Goal: Task Accomplishment & Management: Manage account settings

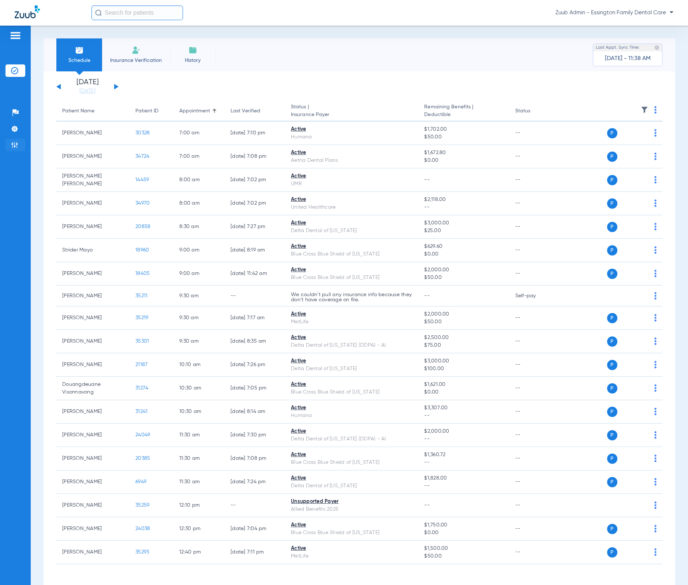
click at [15, 142] on img at bounding box center [14, 144] width 7 height 7
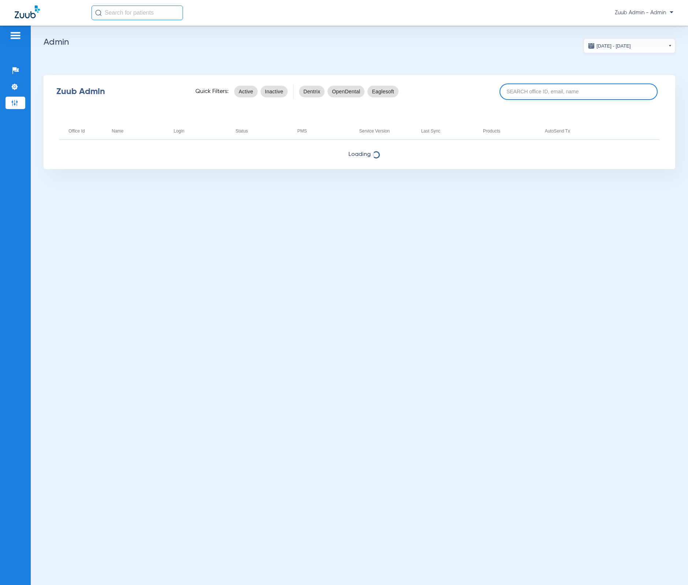
click at [565, 89] on input at bounding box center [579, 91] width 158 height 16
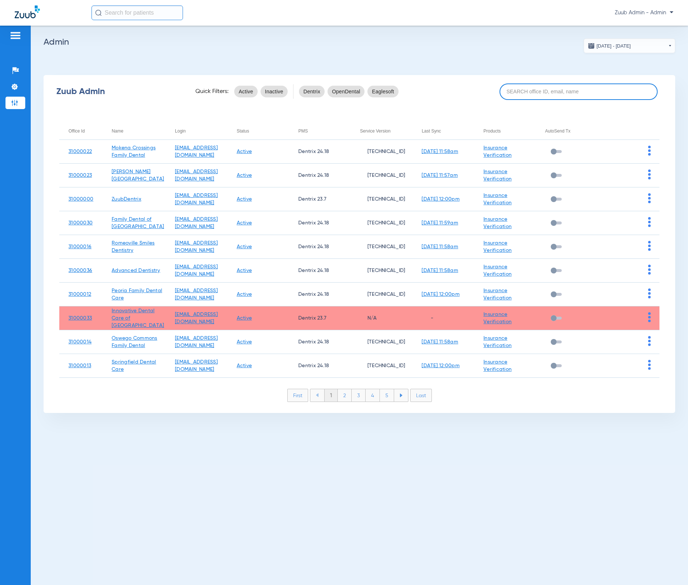
paste input "[URL][DOMAIN_NAME]"
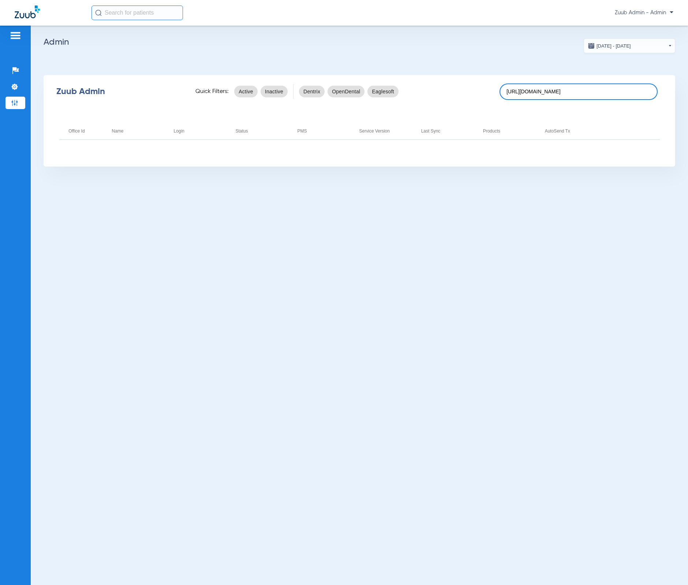
click at [544, 97] on input "[URL][DOMAIN_NAME]" at bounding box center [579, 91] width 158 height 16
paste input "31000015"
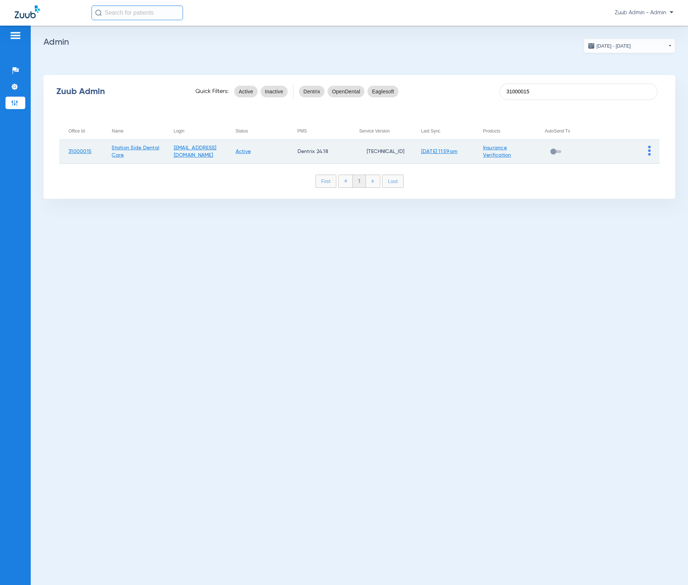
type input "31000015"
click at [648, 149] on img at bounding box center [649, 151] width 3 height 10
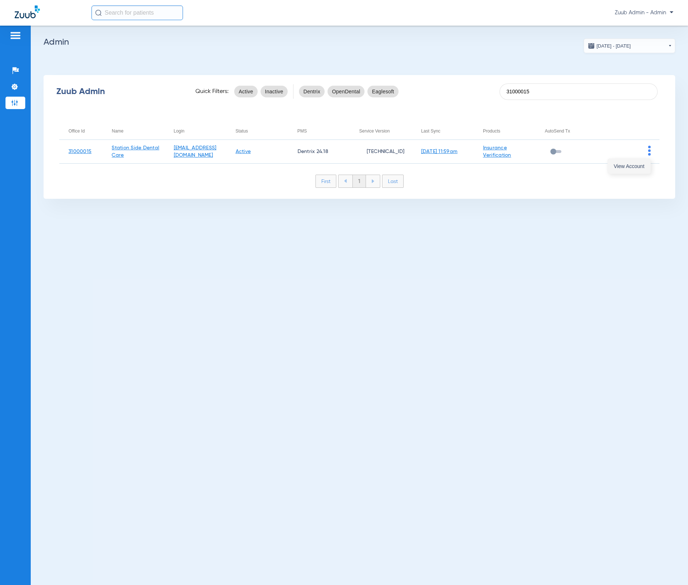
click at [640, 164] on span "View Account" at bounding box center [629, 166] width 31 height 5
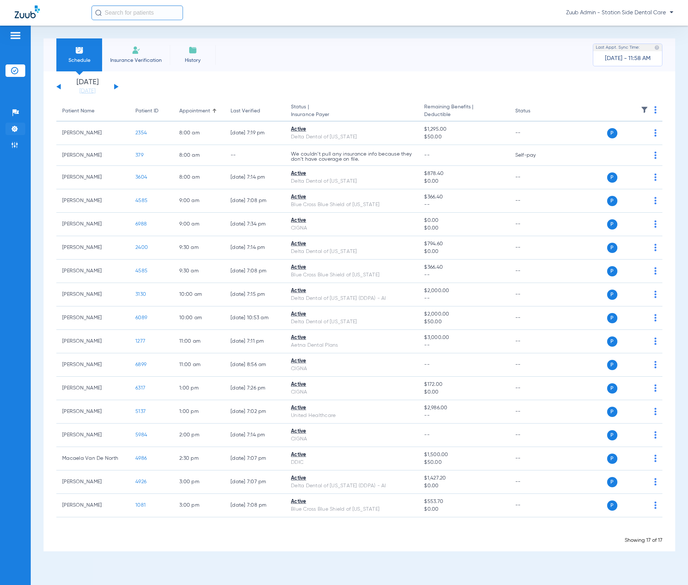
click at [17, 123] on li "Settings" at bounding box center [15, 129] width 20 height 12
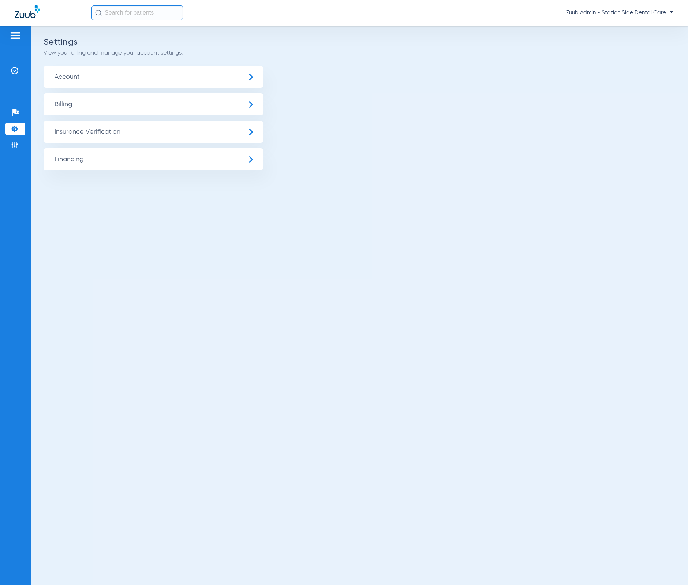
click at [81, 135] on span "Insurance Verification" at bounding box center [154, 132] width 220 height 22
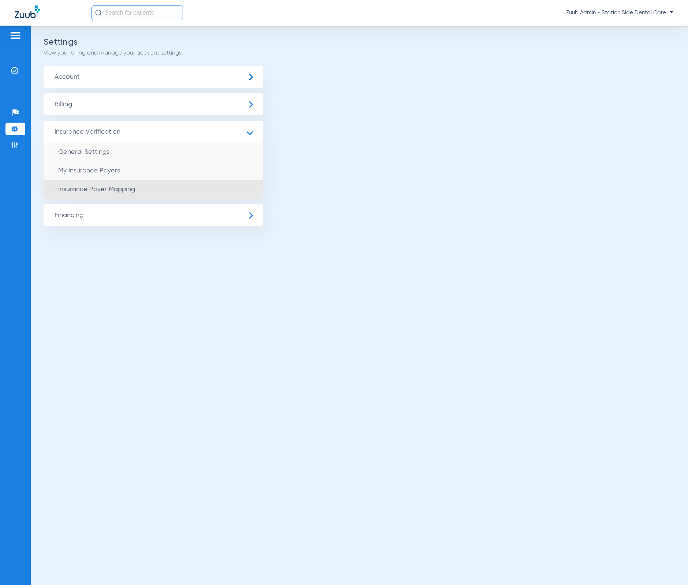
click at [83, 192] on li "Insurance Payer Mapping" at bounding box center [154, 189] width 220 height 19
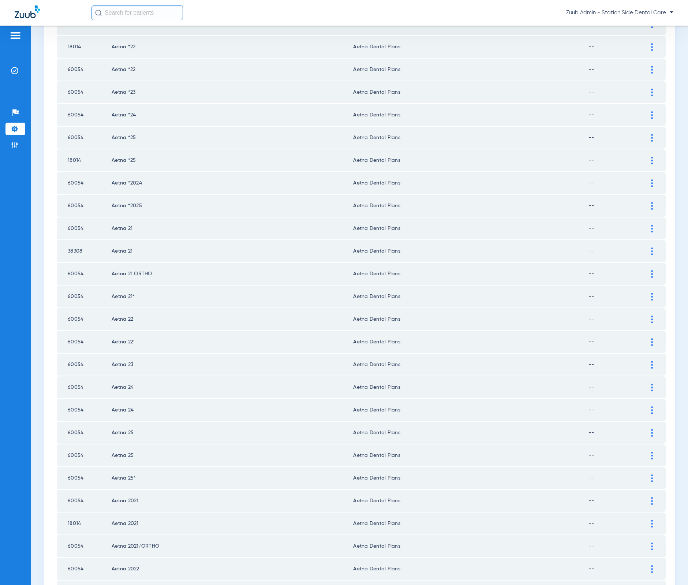
scroll to position [701, 0]
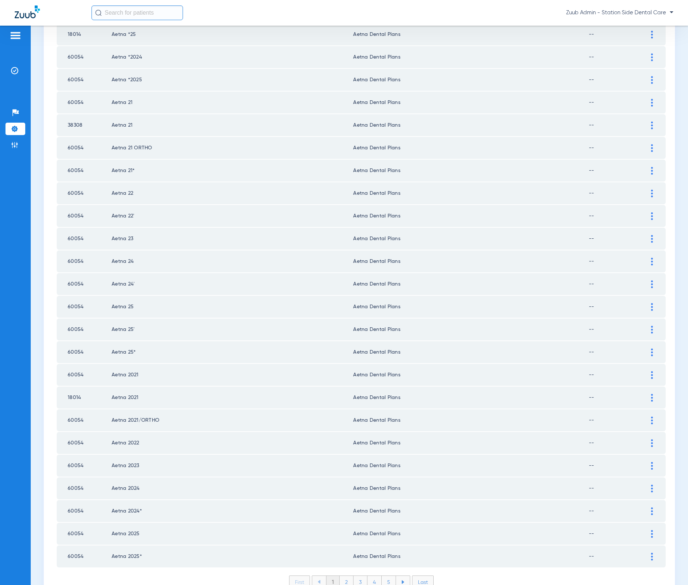
click at [340, 576] on li "2" at bounding box center [347, 582] width 14 height 12
drag, startPoint x: 358, startPoint y: 549, endPoint x: 356, endPoint y: 539, distance: 10.0
click at [358, 576] on li "3" at bounding box center [361, 582] width 14 height 12
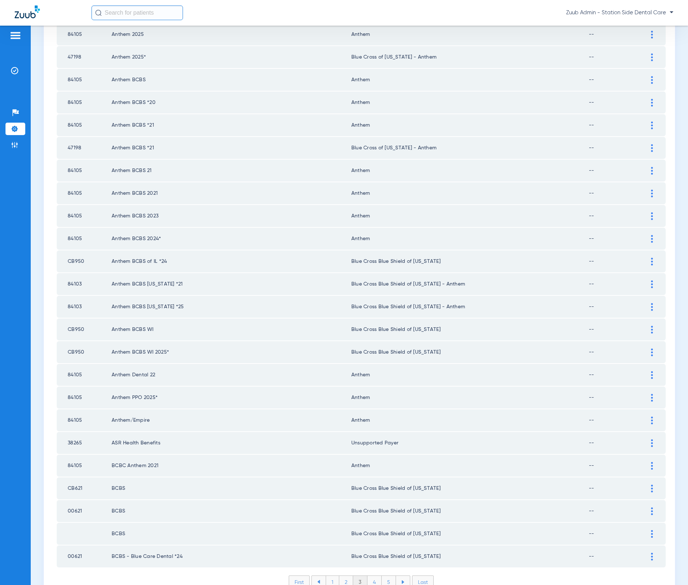
click at [371, 575] on div "First 1 2 3 4 5 Last Items per page: 50 101 – 150 of 1477" at bounding box center [361, 587] width 609 height 24
click at [372, 576] on li "4" at bounding box center [374, 582] width 14 height 12
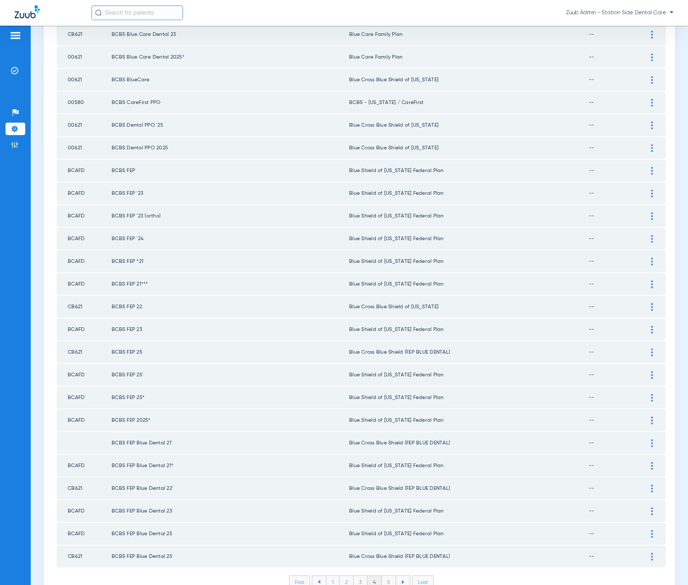
click at [383, 576] on li "5" at bounding box center [389, 582] width 14 height 12
click at [390, 576] on li "6" at bounding box center [389, 582] width 14 height 12
click at [388, 576] on li "7" at bounding box center [389, 582] width 14 height 12
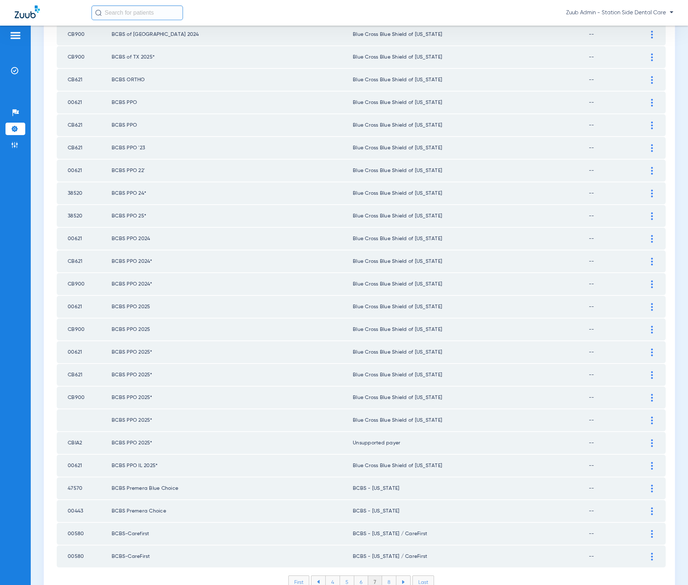
click at [386, 576] on li "8" at bounding box center [389, 582] width 14 height 12
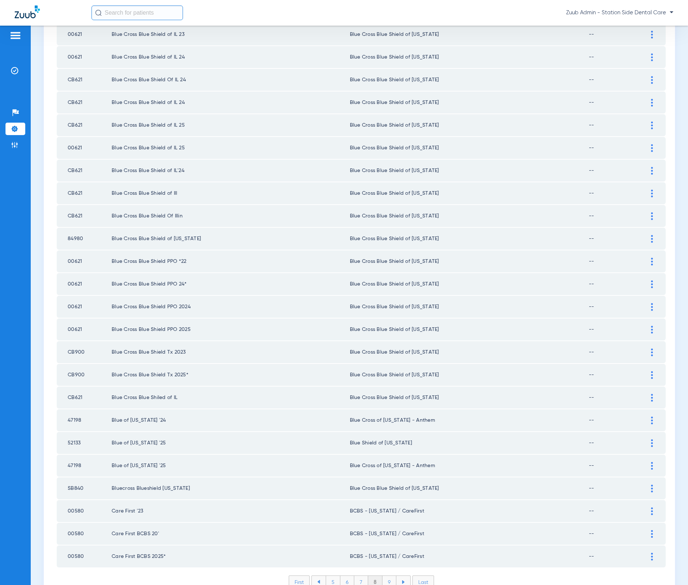
click at [388, 576] on li "9" at bounding box center [389, 582] width 14 height 12
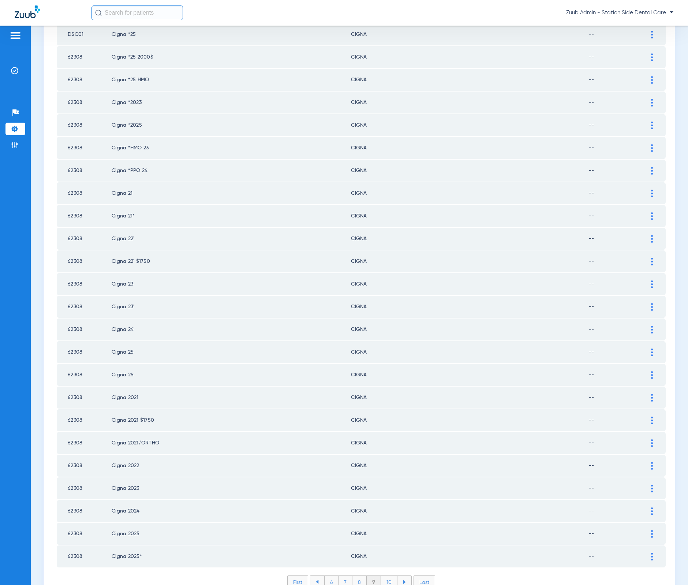
click at [385, 576] on li "10" at bounding box center [389, 582] width 16 height 12
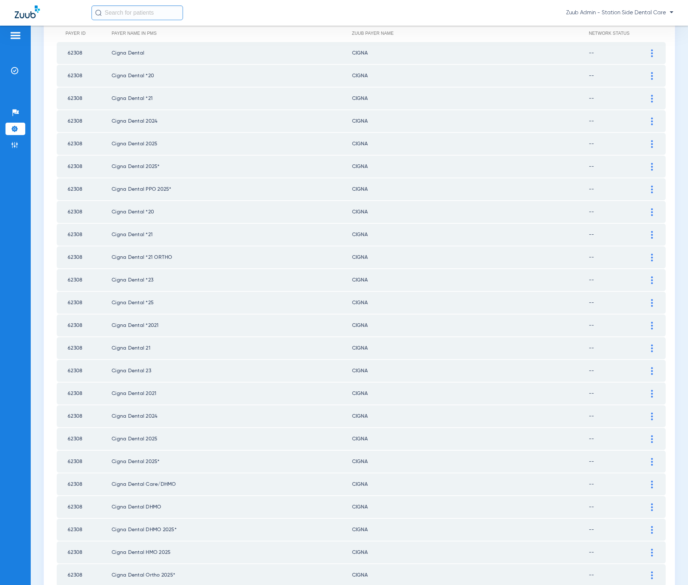
scroll to position [0, 0]
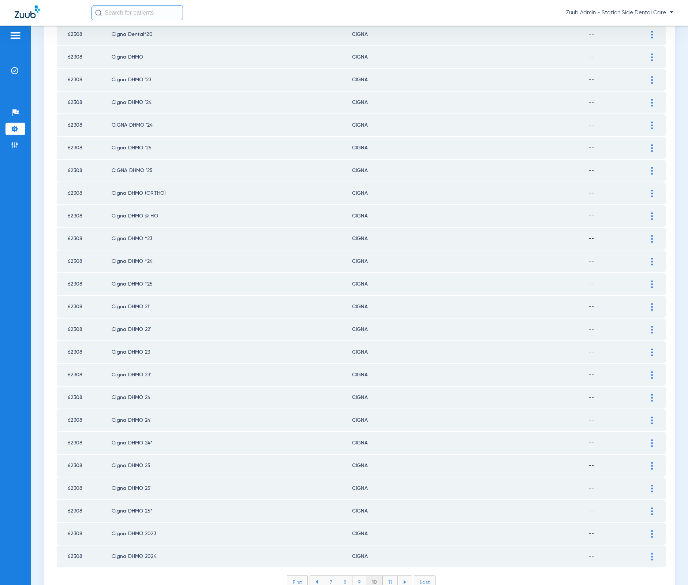
click at [386, 576] on li "11" at bounding box center [390, 582] width 15 height 12
click at [386, 576] on li "12" at bounding box center [391, 582] width 16 height 12
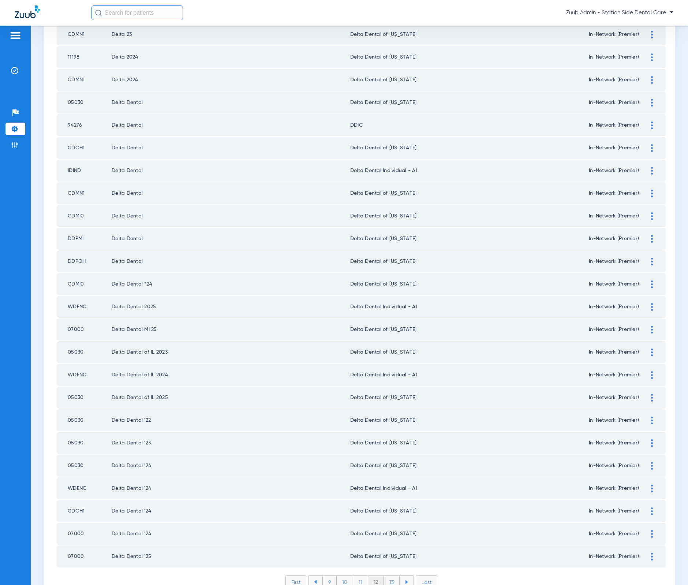
click at [385, 576] on li "13" at bounding box center [392, 582] width 16 height 12
click at [387, 576] on li "14" at bounding box center [393, 582] width 16 height 12
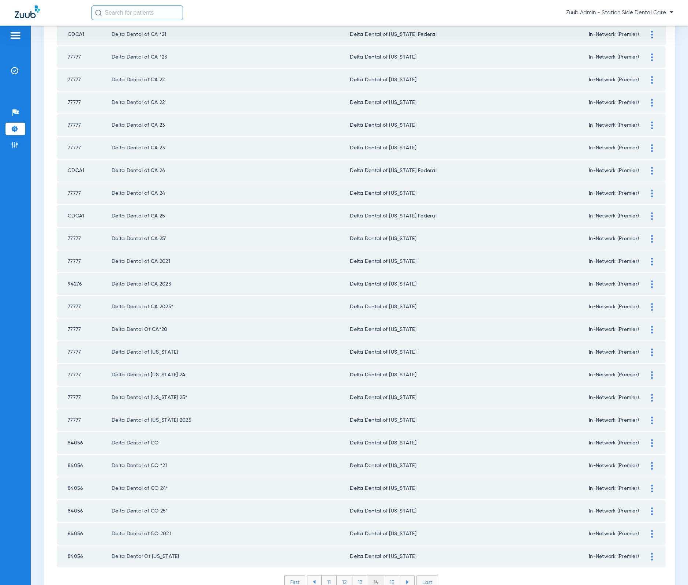
click at [387, 576] on li "15" at bounding box center [392, 582] width 16 height 12
click at [392, 576] on li "16" at bounding box center [393, 582] width 16 height 12
click at [385, 576] on li "17" at bounding box center [393, 582] width 16 height 12
click at [390, 575] on div "First 14 15 16 17 18 Last Items per page: 50 801 – 850 of 1477" at bounding box center [361, 587] width 609 height 24
click at [391, 576] on li "18" at bounding box center [393, 582] width 16 height 12
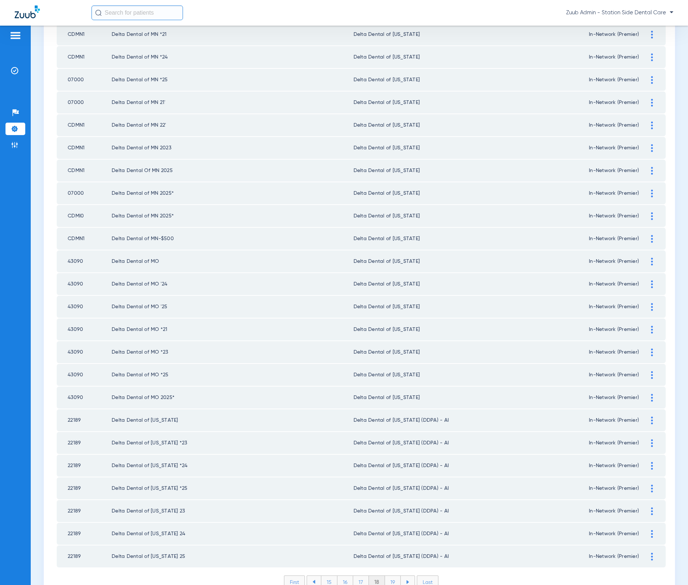
click at [387, 576] on li "19" at bounding box center [393, 582] width 16 height 12
click at [392, 576] on li "20" at bounding box center [392, 582] width 17 height 12
click at [391, 575] on ul "17 18 19 20 21" at bounding box center [360, 581] width 109 height 13
click at [391, 576] on li "21" at bounding box center [394, 582] width 16 height 12
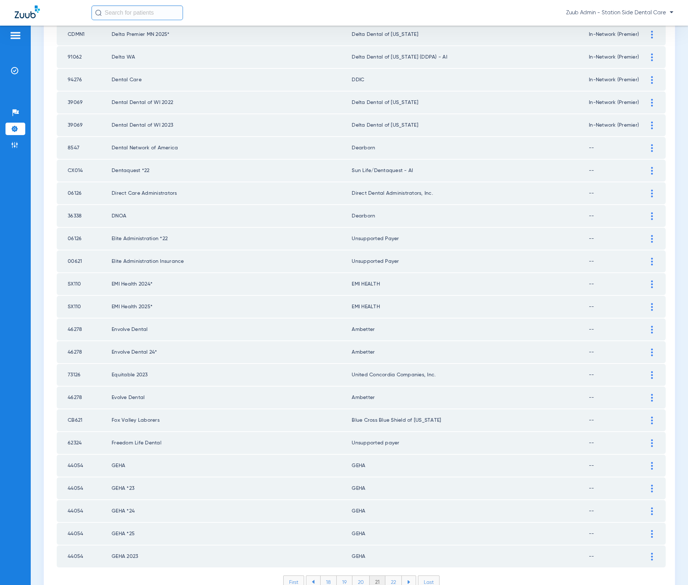
click at [391, 576] on li "22" at bounding box center [393, 582] width 16 height 12
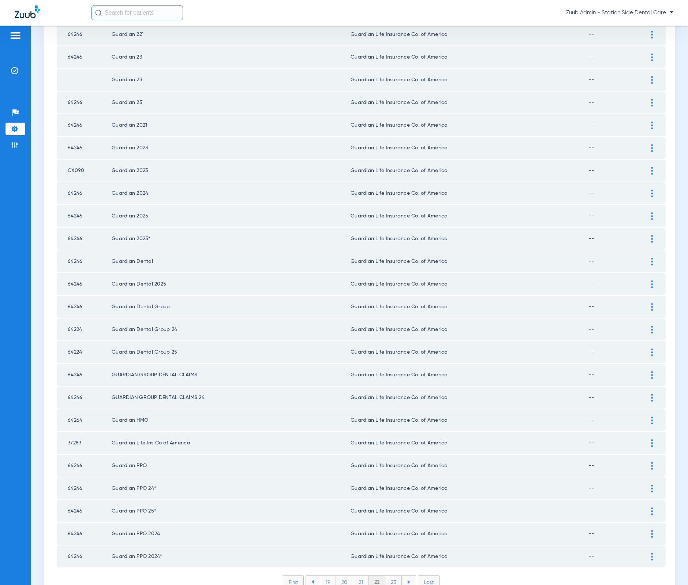
click at [392, 576] on li "23" at bounding box center [393, 582] width 16 height 12
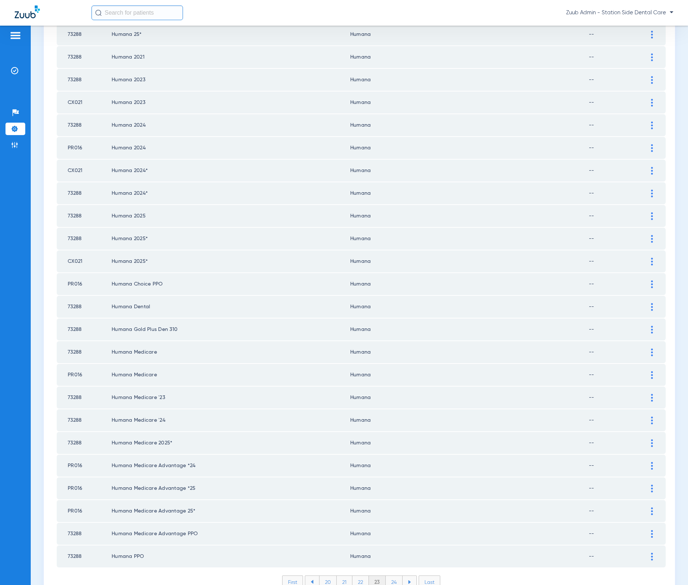
click at [388, 576] on li "24" at bounding box center [394, 582] width 17 height 12
click at [390, 576] on li "25" at bounding box center [393, 582] width 17 height 12
click at [392, 576] on li "26" at bounding box center [394, 582] width 16 height 12
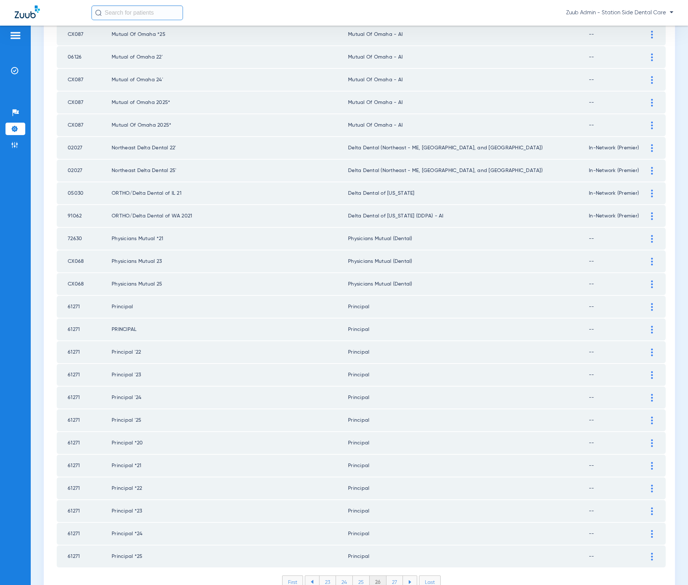
click at [392, 576] on li "27" at bounding box center [394, 582] width 16 height 12
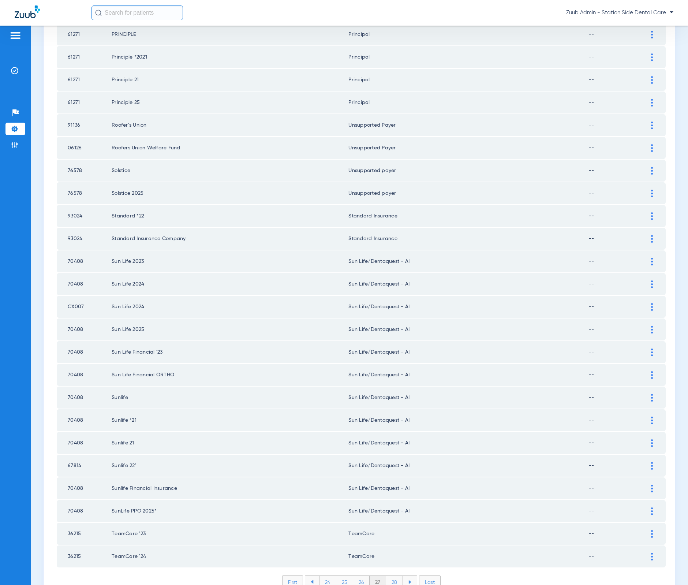
click at [391, 576] on li "28" at bounding box center [394, 582] width 17 height 12
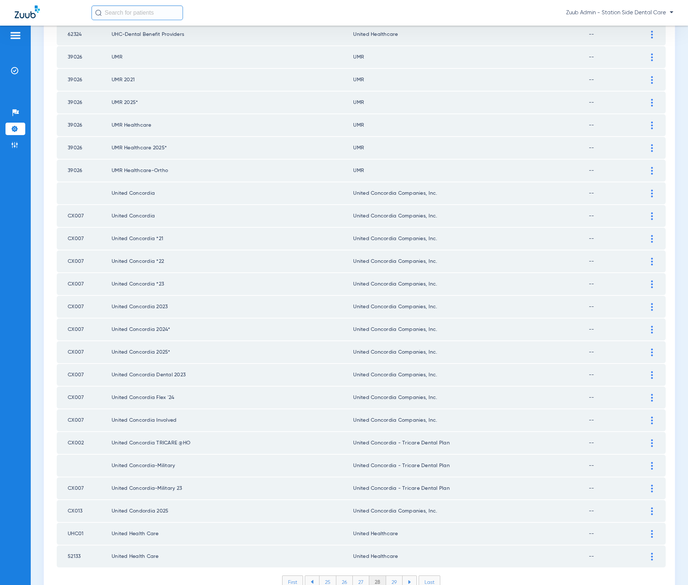
click at [393, 576] on li "29" at bounding box center [394, 582] width 16 height 12
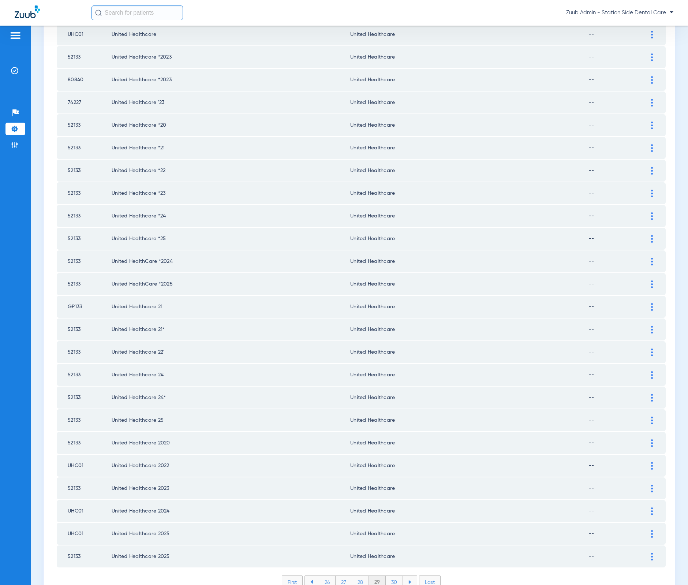
click at [396, 576] on li "30" at bounding box center [394, 582] width 17 height 12
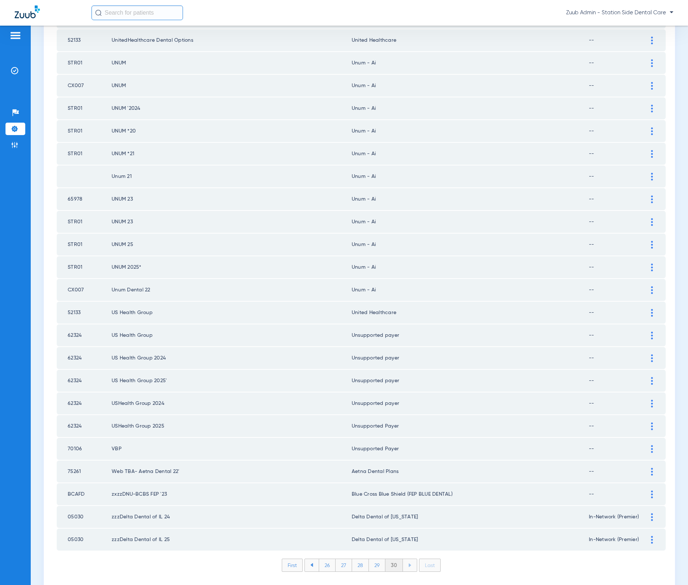
click at [389, 559] on li "30" at bounding box center [394, 565] width 18 height 12
